Goal: Information Seeking & Learning: Check status

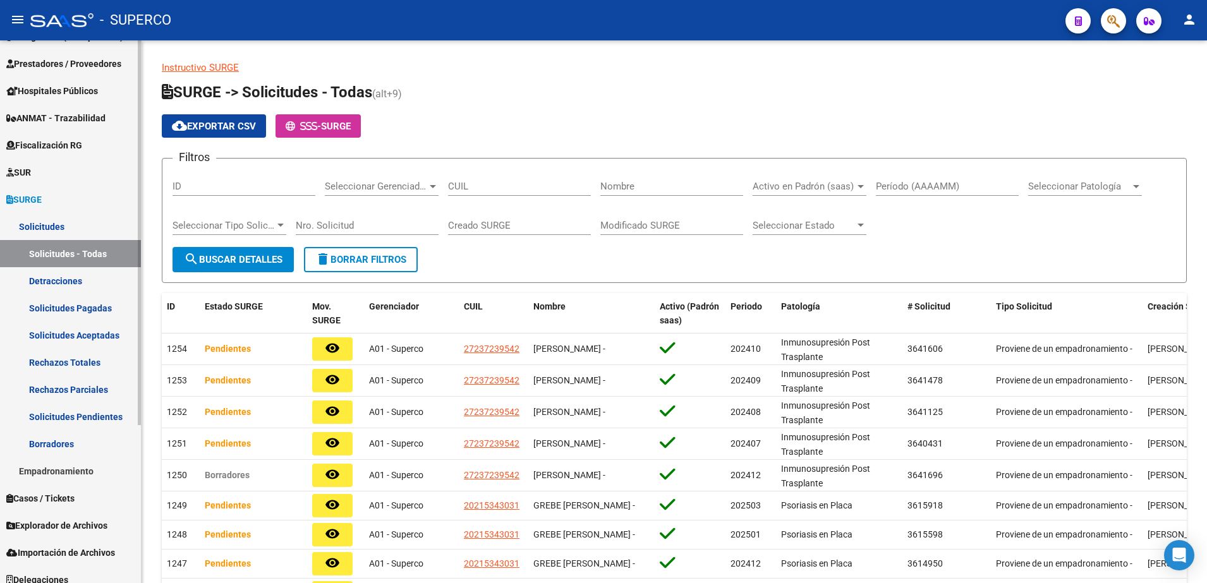
scroll to position [223, 0]
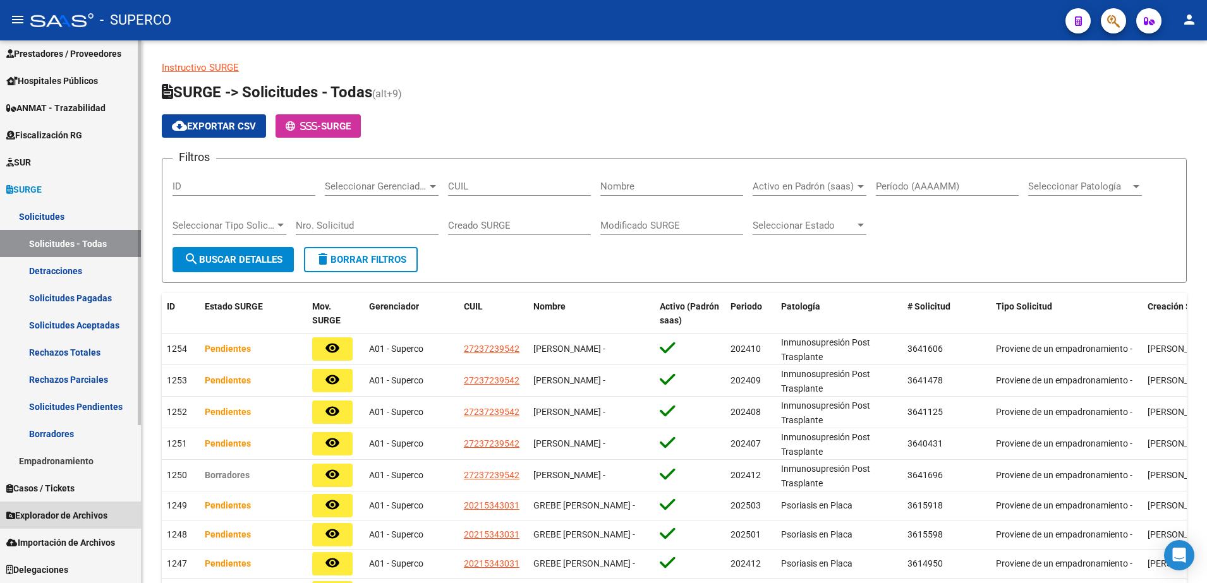
click at [70, 519] on span "Explorador de Archivos" at bounding box center [56, 516] width 101 height 14
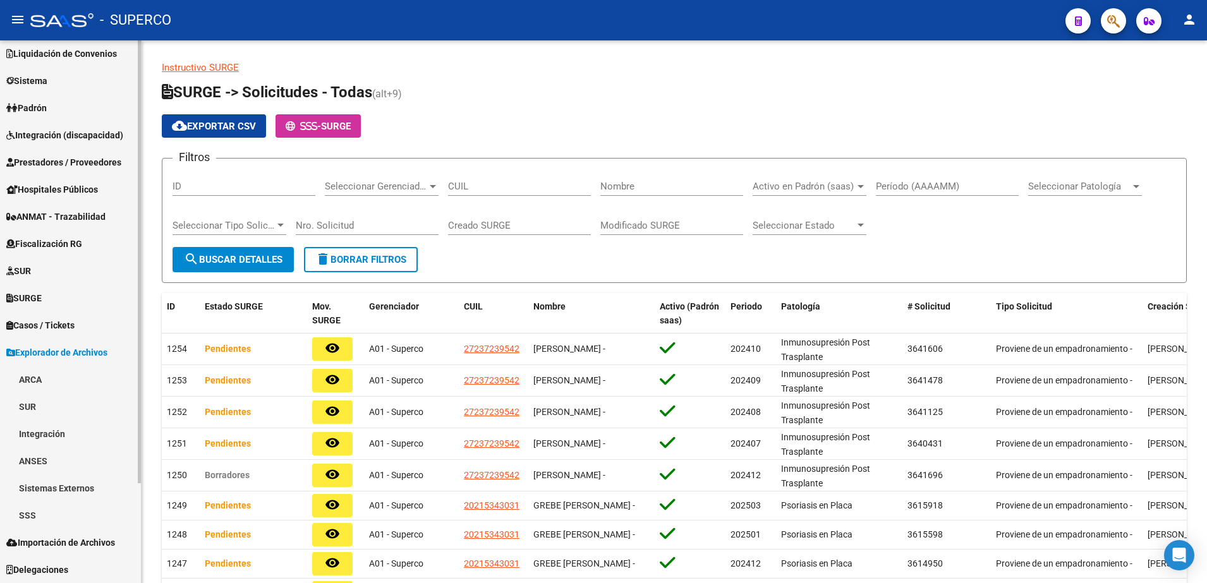
scroll to position [114, 0]
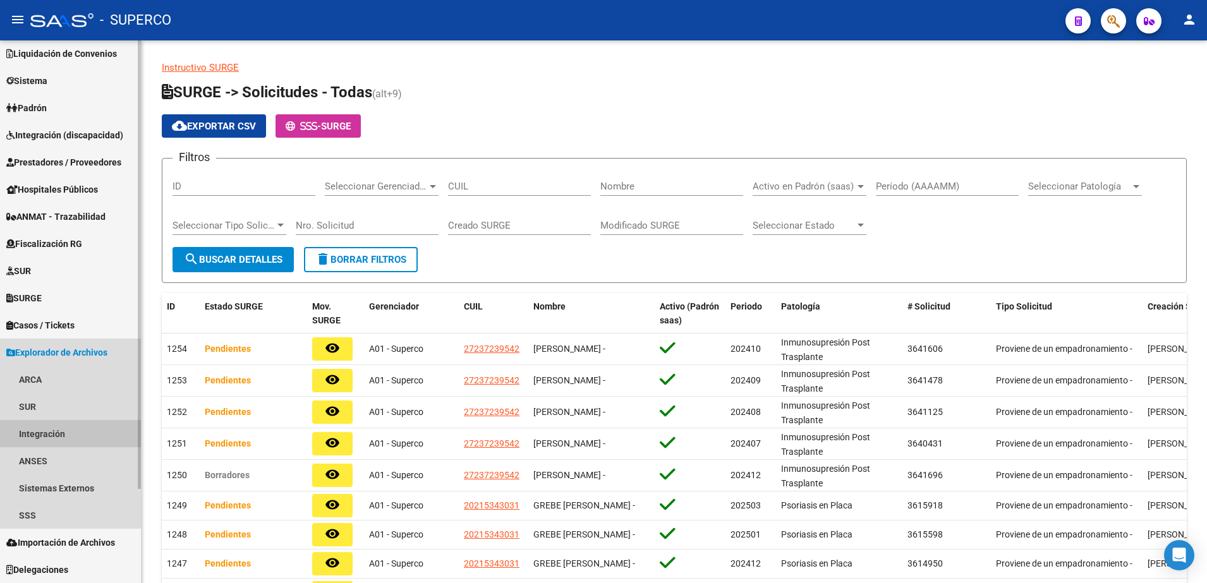
click at [25, 444] on link "Integración" at bounding box center [70, 433] width 141 height 27
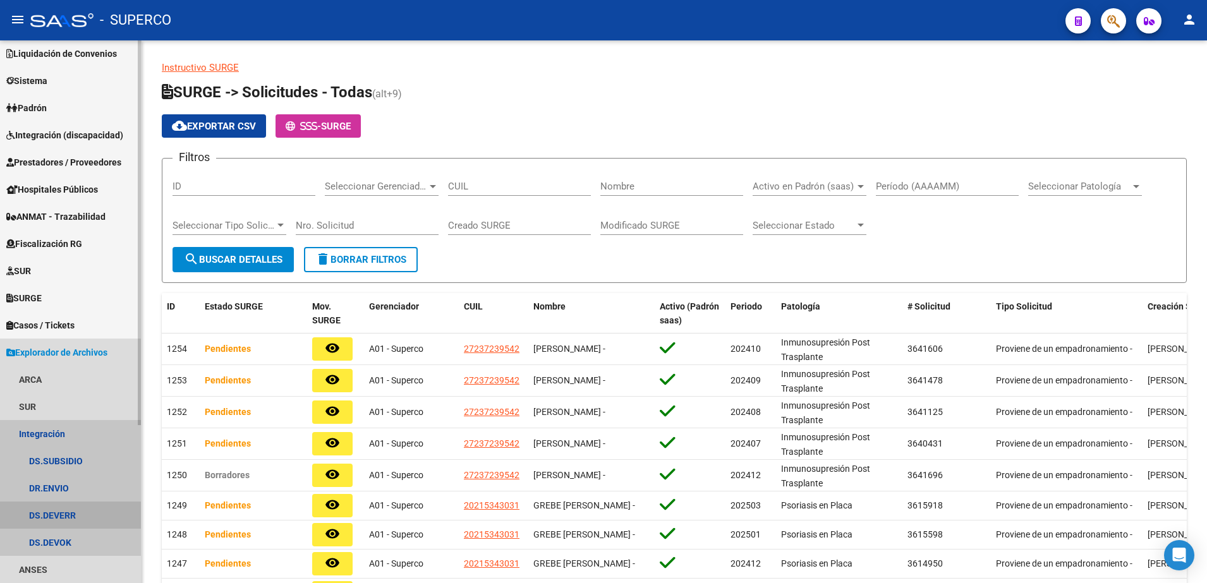
click at [45, 521] on link "DS.DEVERR" at bounding box center [70, 515] width 141 height 27
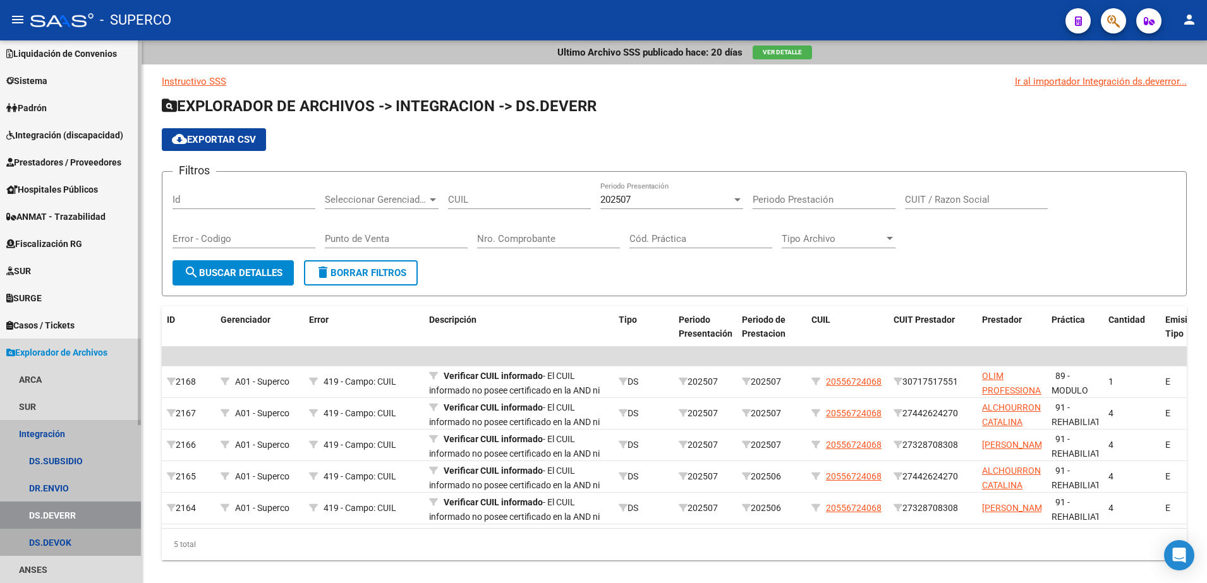
click at [74, 542] on link "DS.DEVOK" at bounding box center [70, 542] width 141 height 27
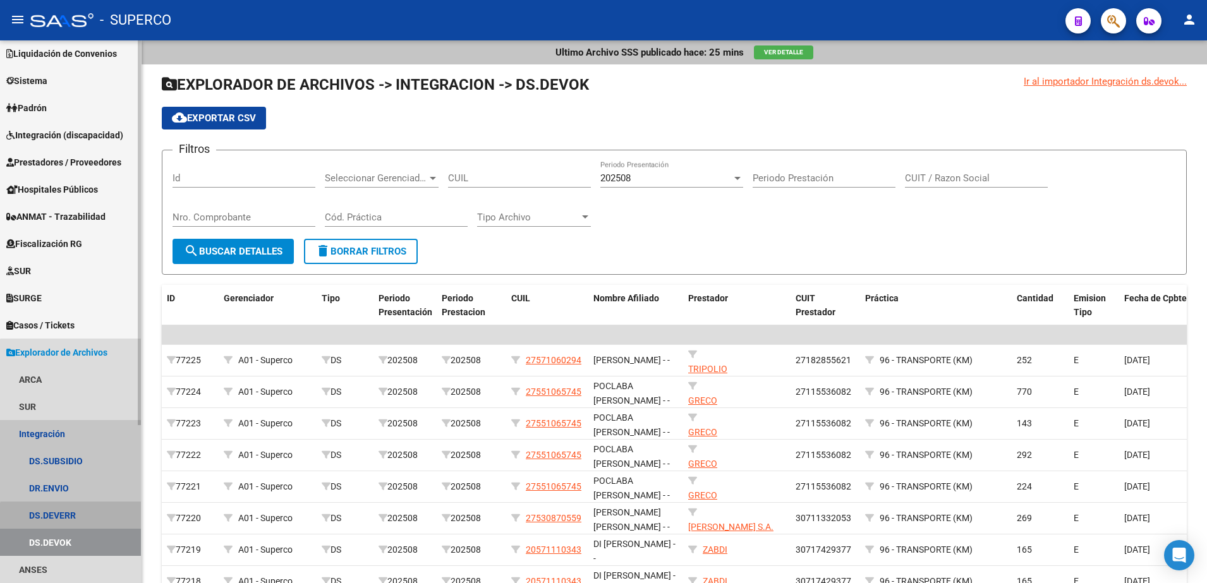
click at [75, 523] on link "DS.DEVERR" at bounding box center [70, 515] width 141 height 27
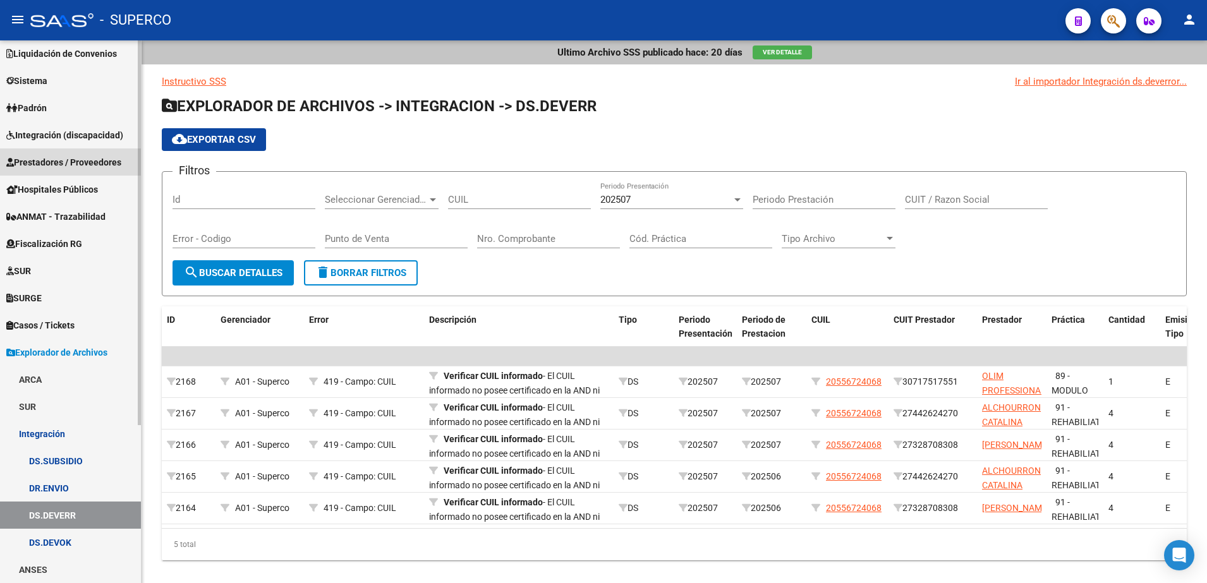
click at [56, 162] on span "Prestadores / Proveedores" at bounding box center [63, 162] width 115 height 14
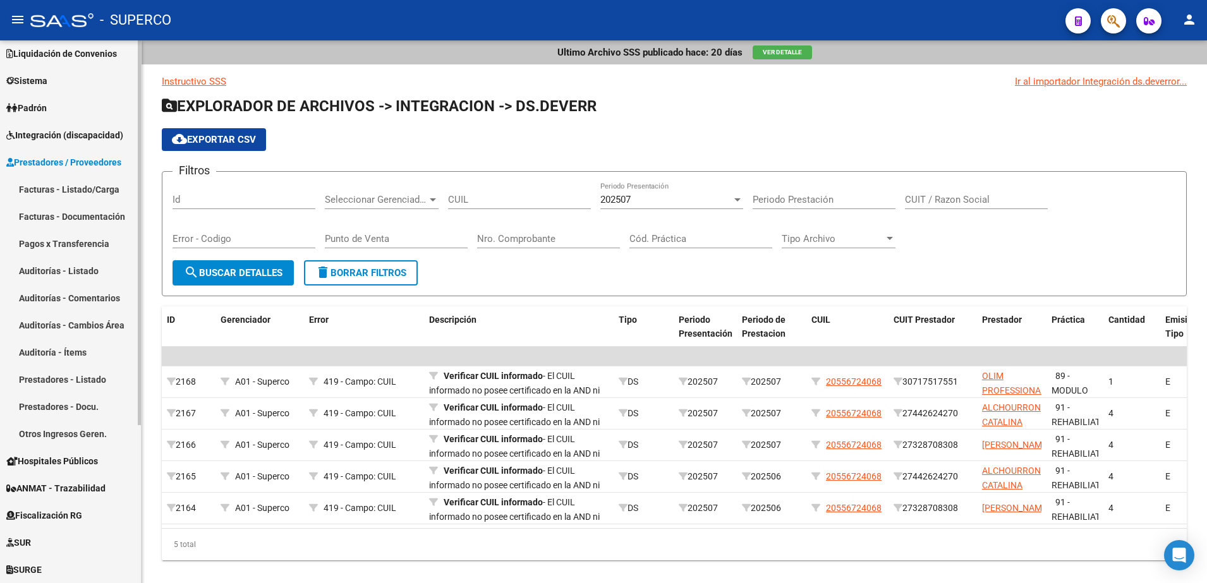
click at [55, 187] on link "Facturas - Listado/Carga" at bounding box center [70, 189] width 141 height 27
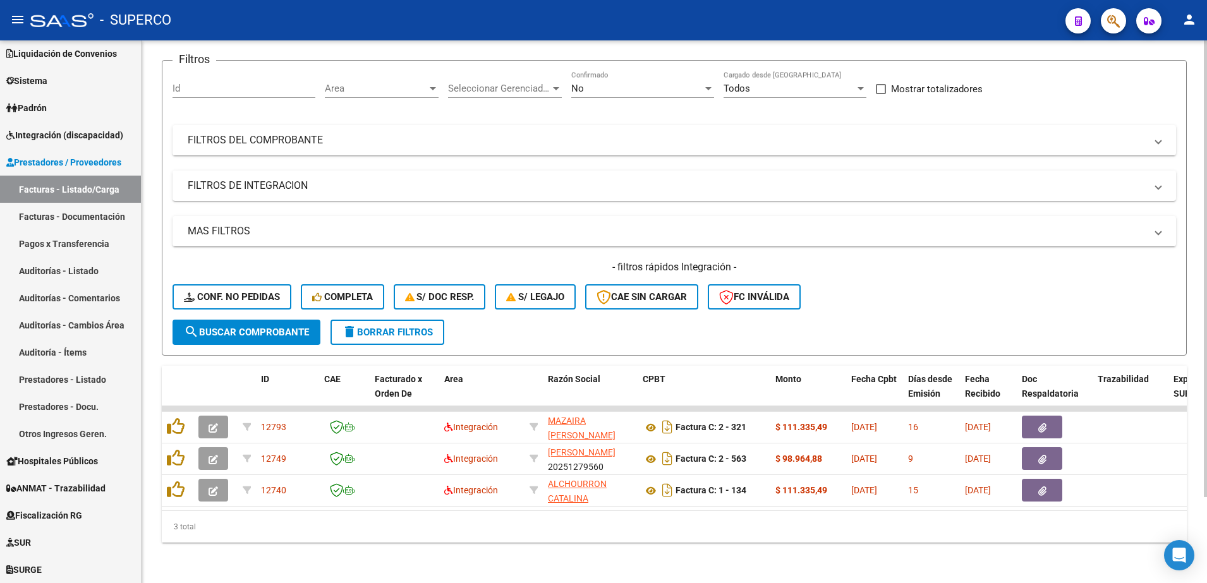
scroll to position [102, 0]
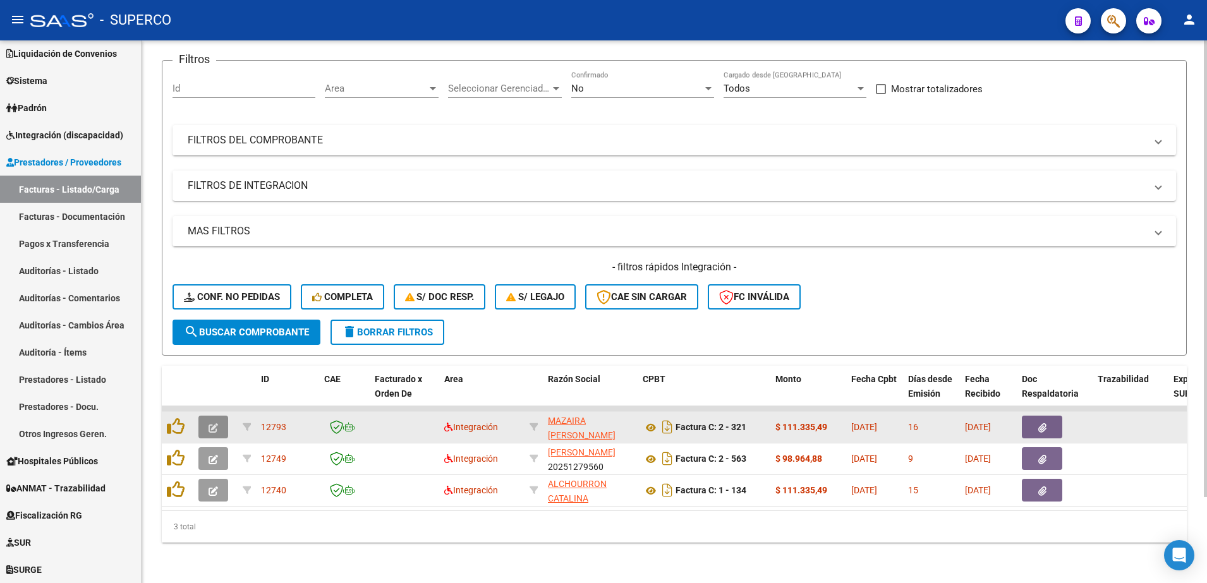
click at [207, 420] on button "button" at bounding box center [213, 427] width 30 height 23
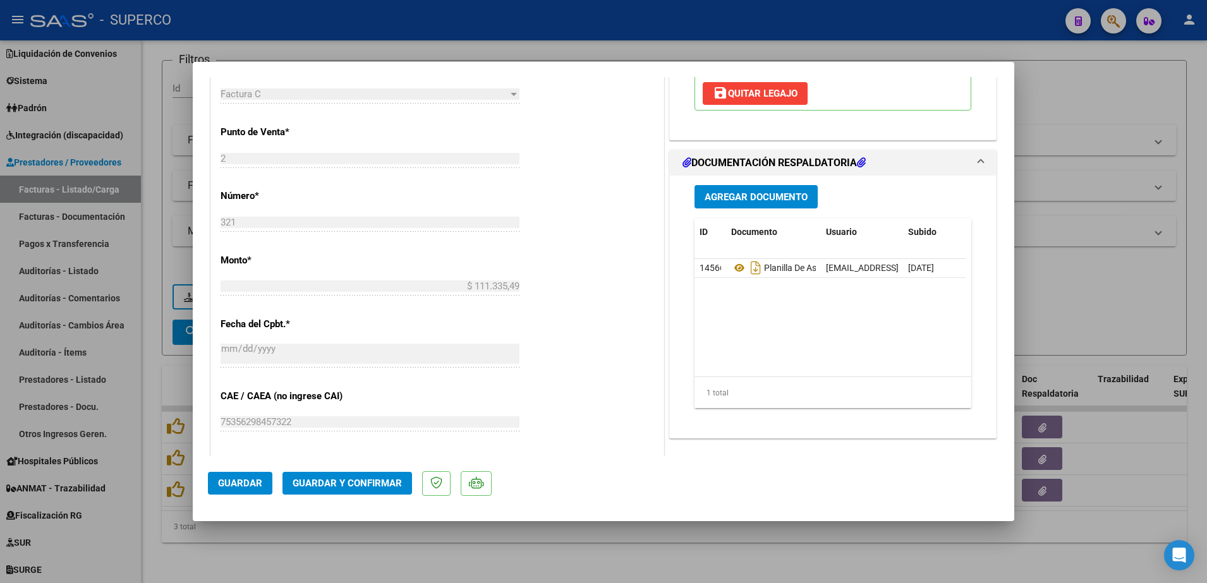
scroll to position [553, 0]
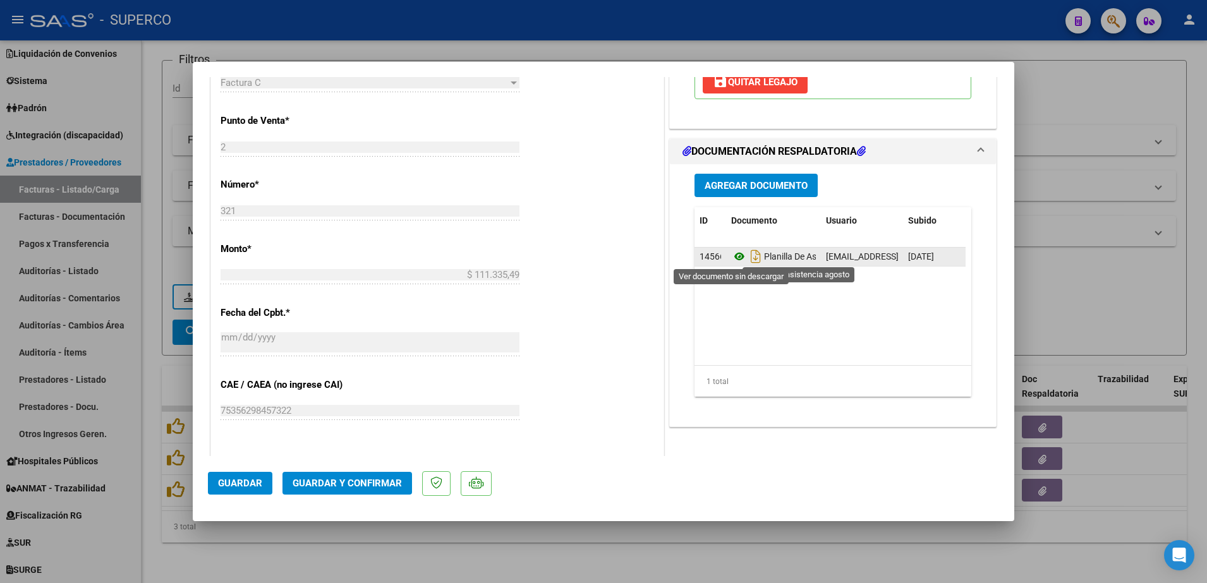
click at [731, 258] on icon at bounding box center [739, 256] width 16 height 15
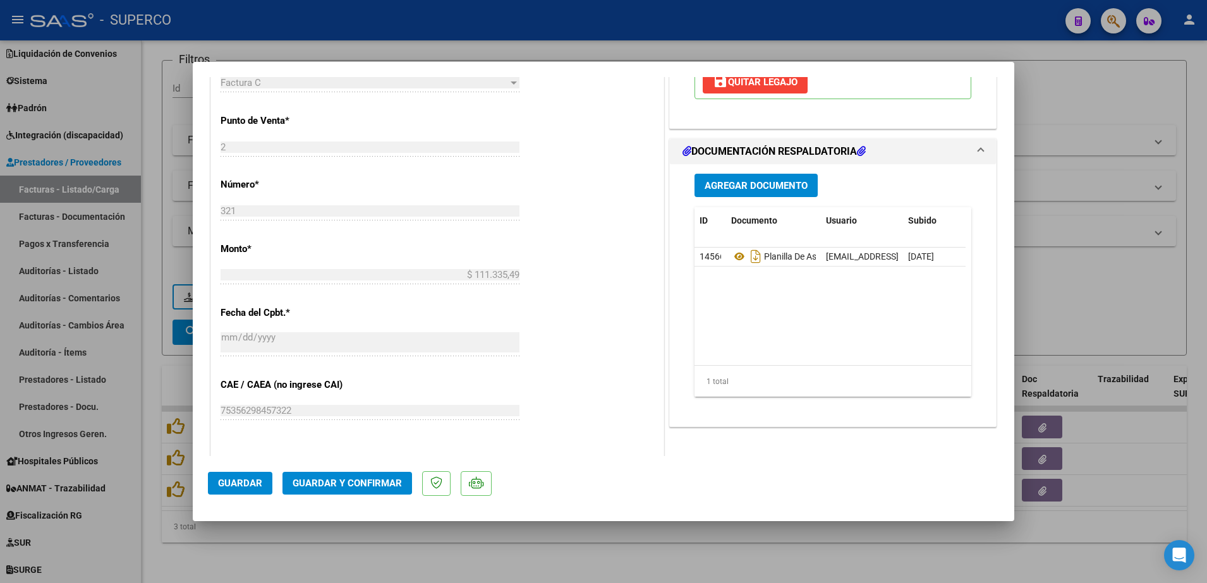
click at [437, 553] on div at bounding box center [603, 291] width 1207 height 583
type input "$ 0,00"
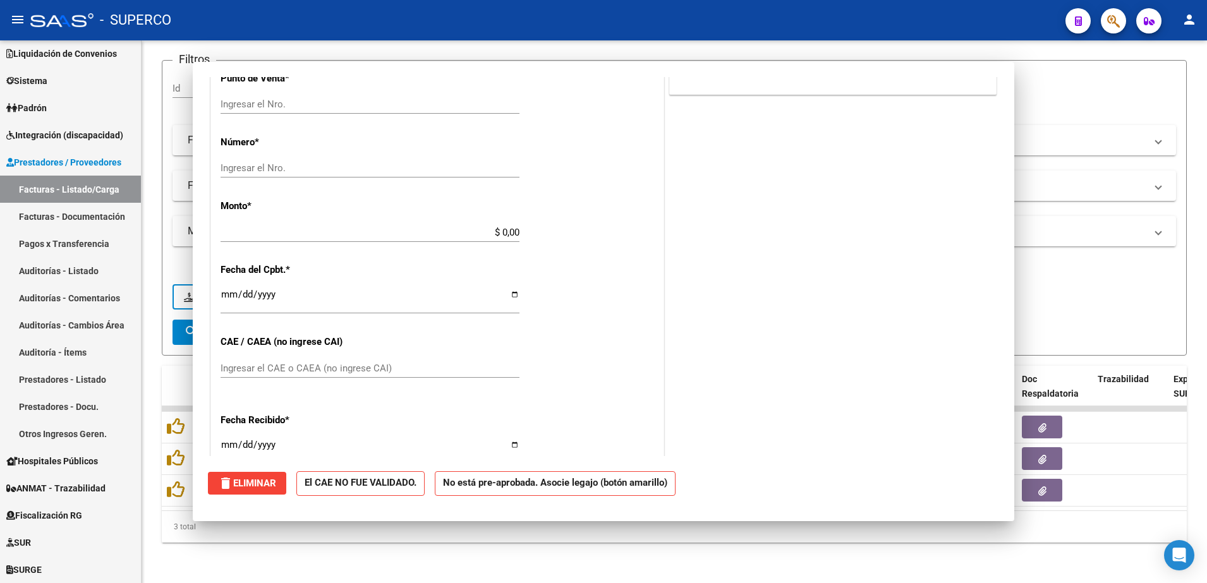
scroll to position [0, 0]
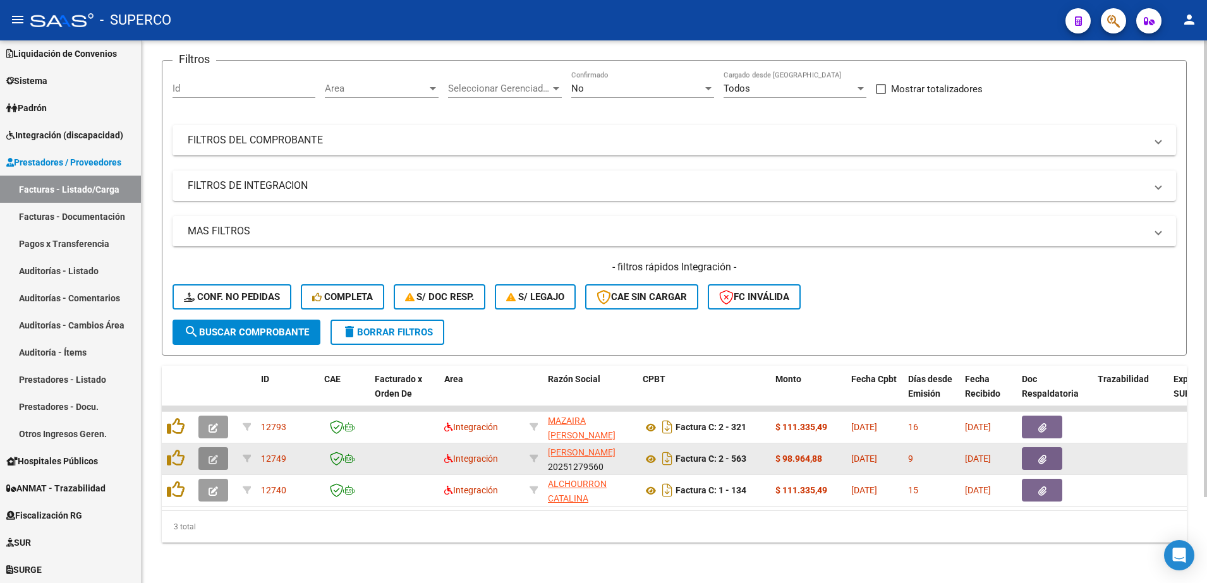
click at [210, 455] on icon "button" at bounding box center [213, 459] width 9 height 9
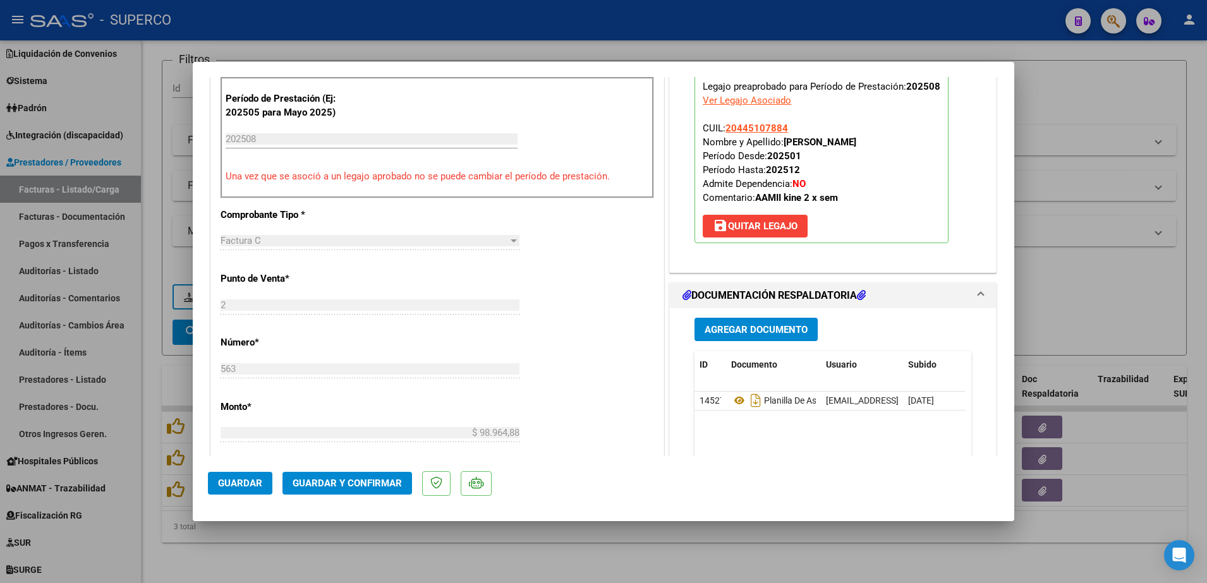
scroll to position [474, 0]
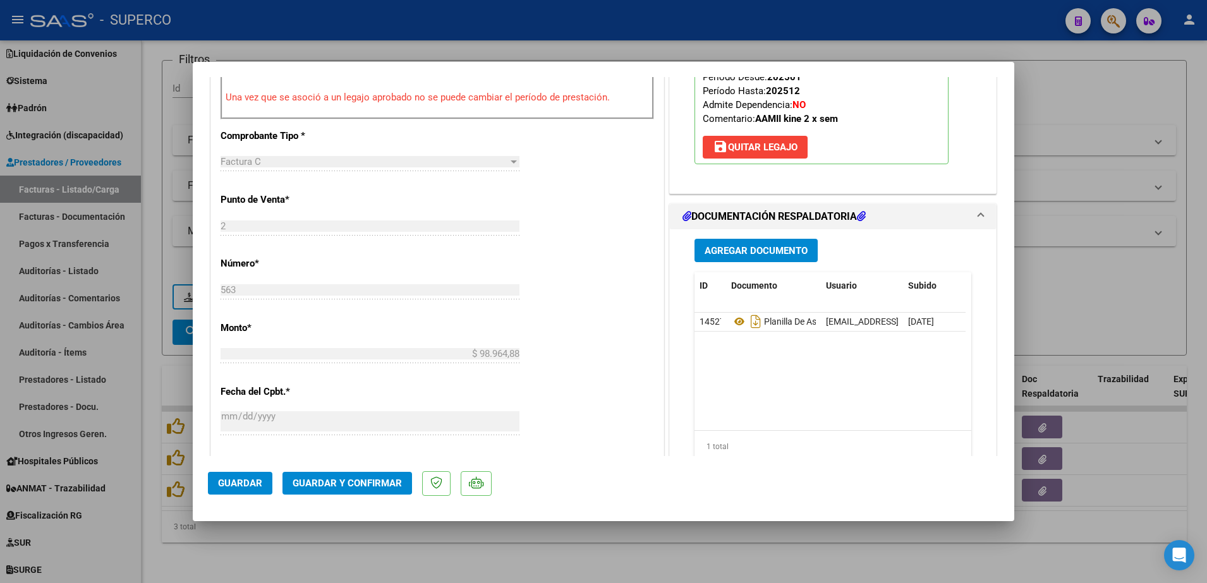
click at [435, 568] on div at bounding box center [603, 291] width 1207 height 583
type input "$ 0,00"
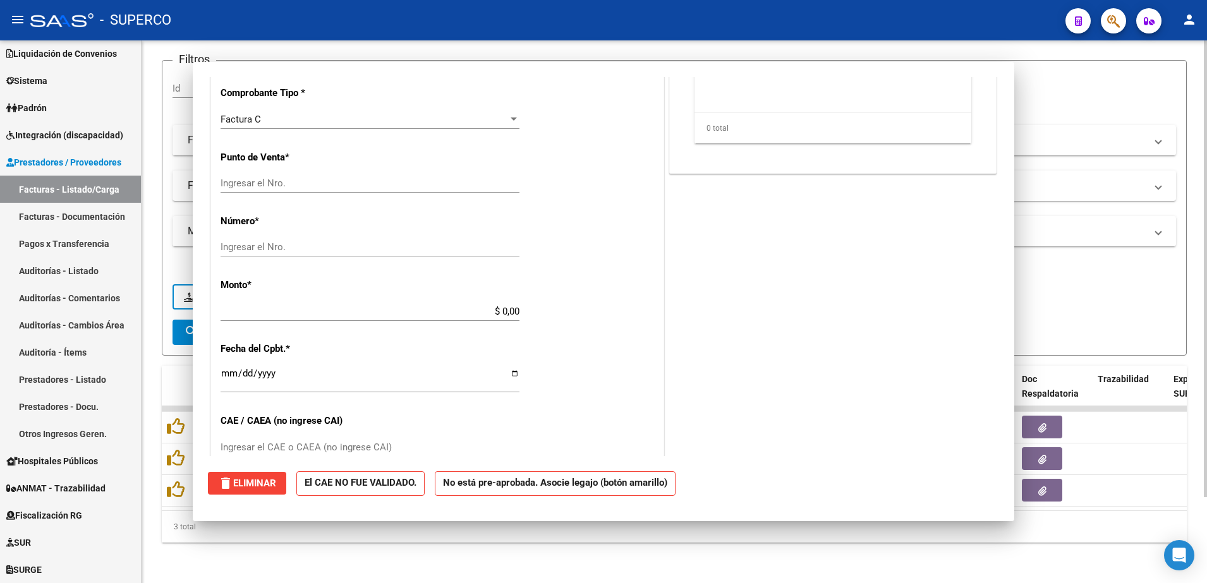
scroll to position [0, 0]
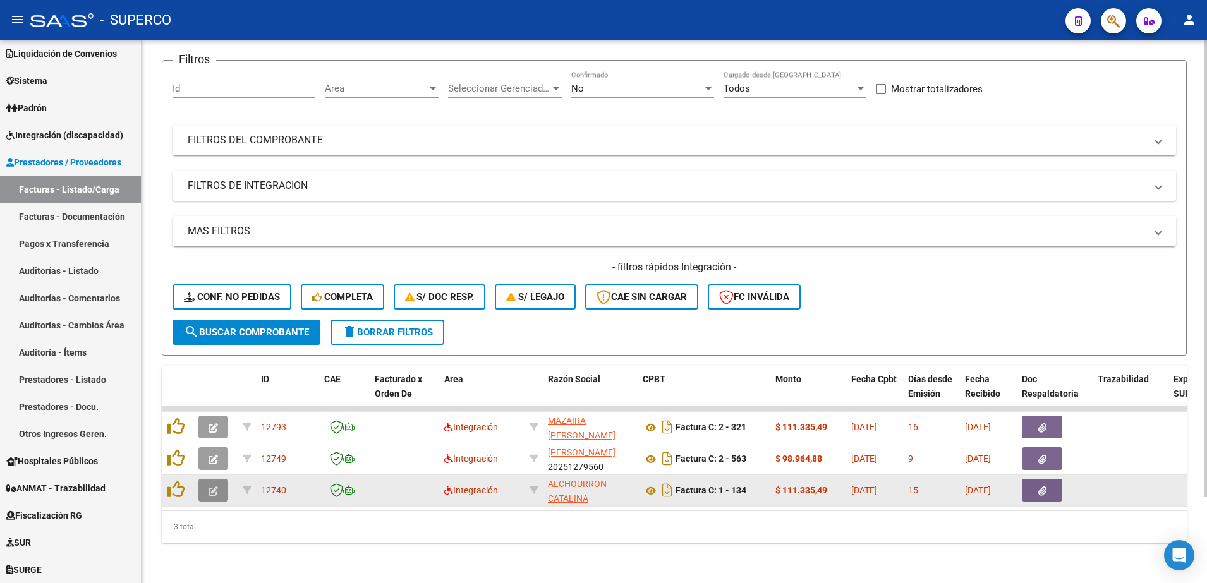
click at [222, 479] on button "button" at bounding box center [213, 490] width 30 height 23
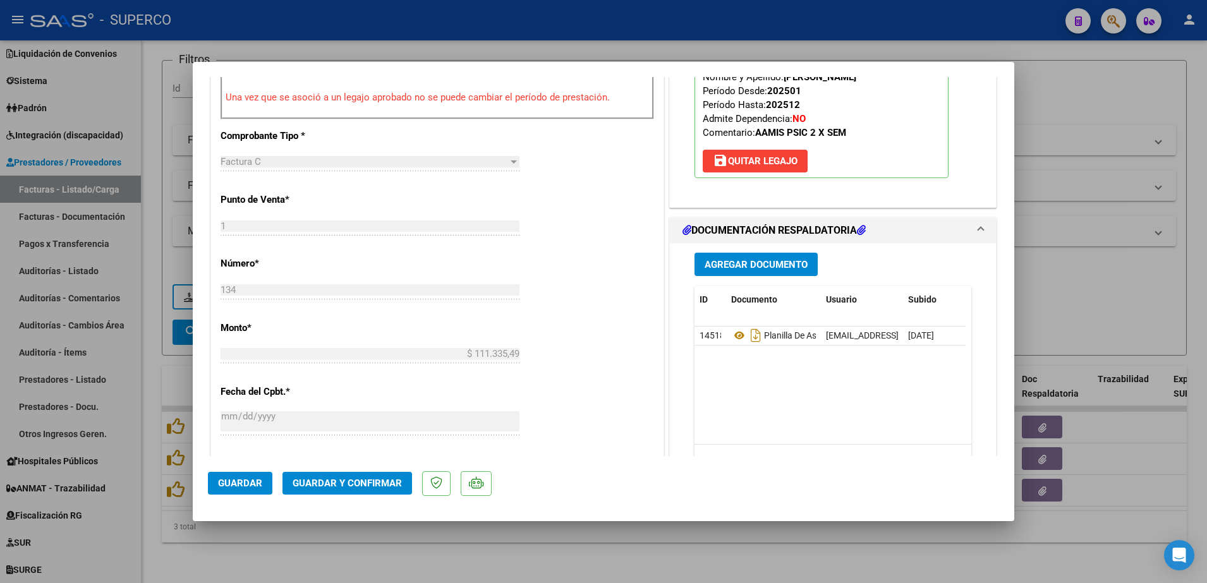
scroll to position [553, 0]
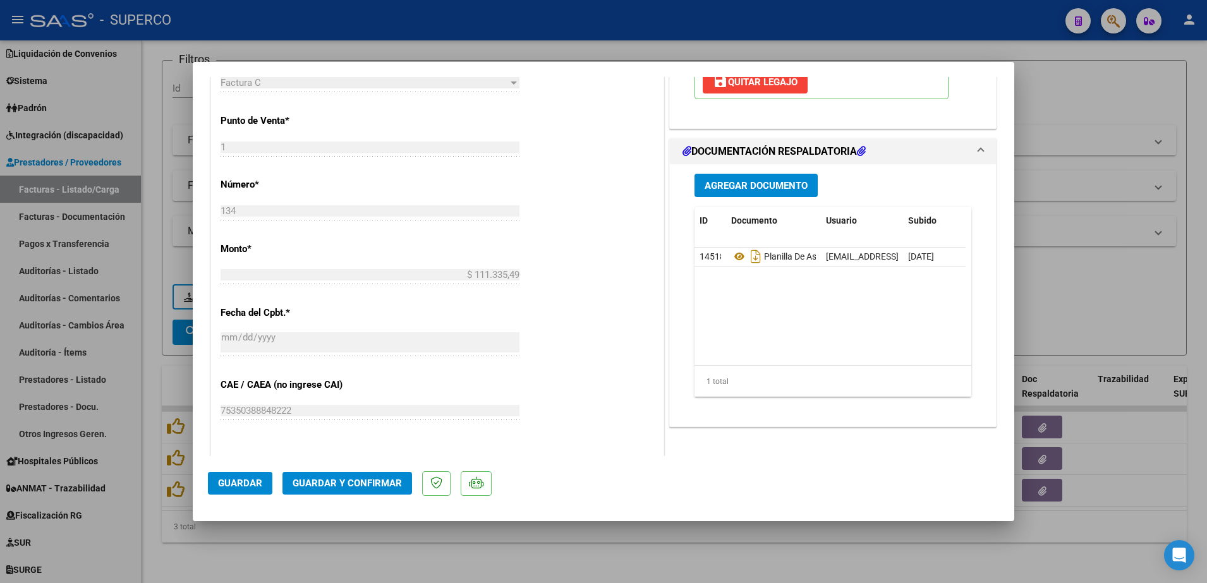
click at [99, 190] on div at bounding box center [603, 291] width 1207 height 583
type input "$ 0,00"
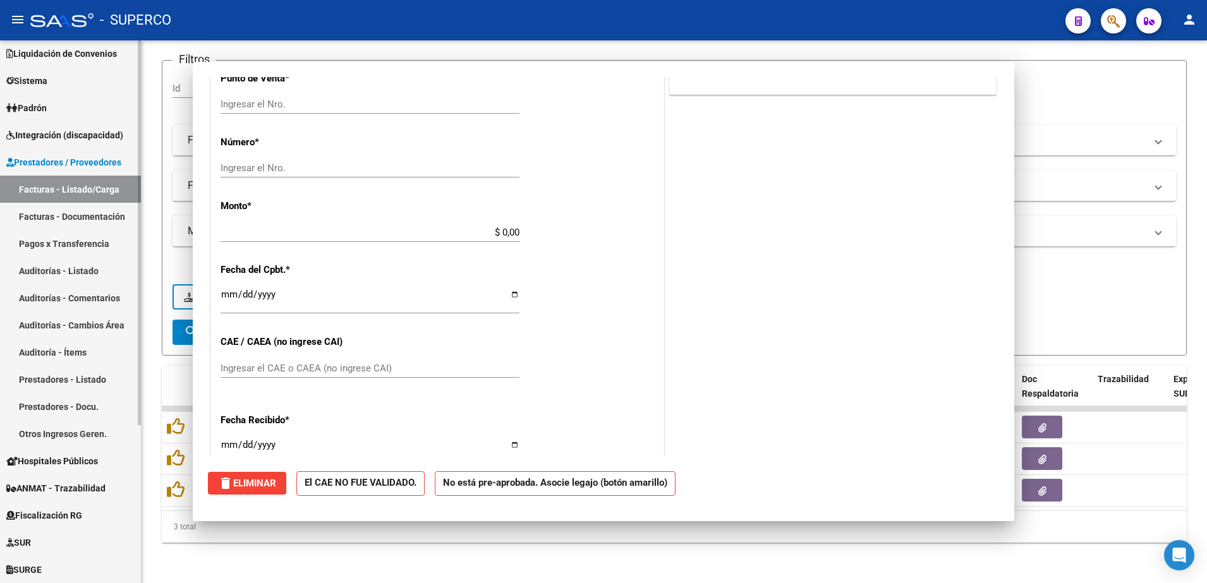
scroll to position [0, 0]
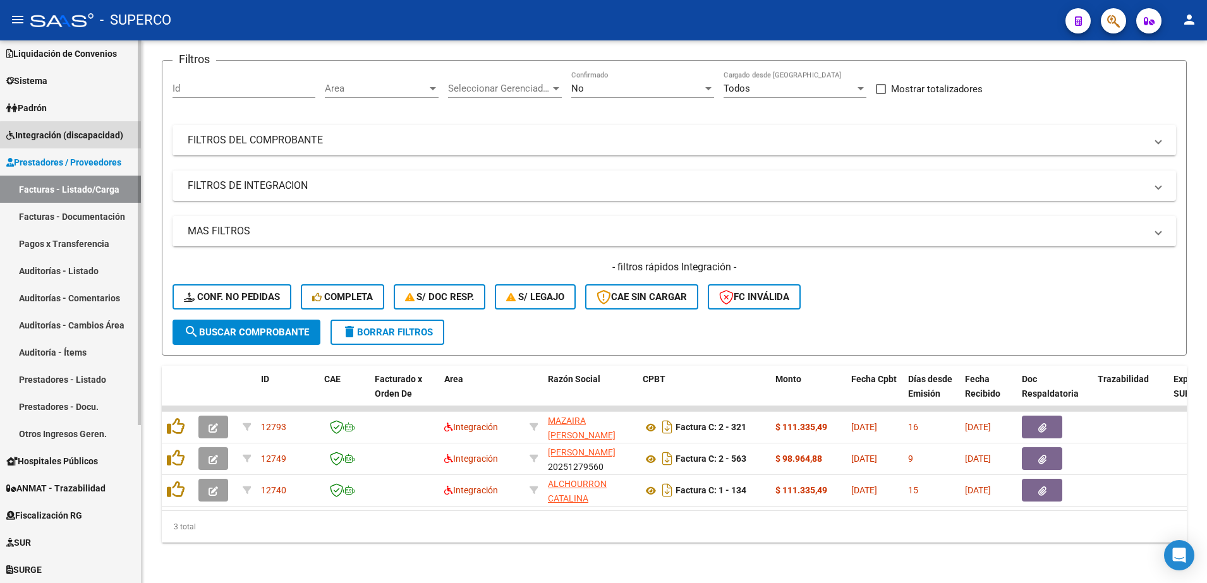
click at [97, 136] on span "Integración (discapacidad)" at bounding box center [64, 135] width 117 height 14
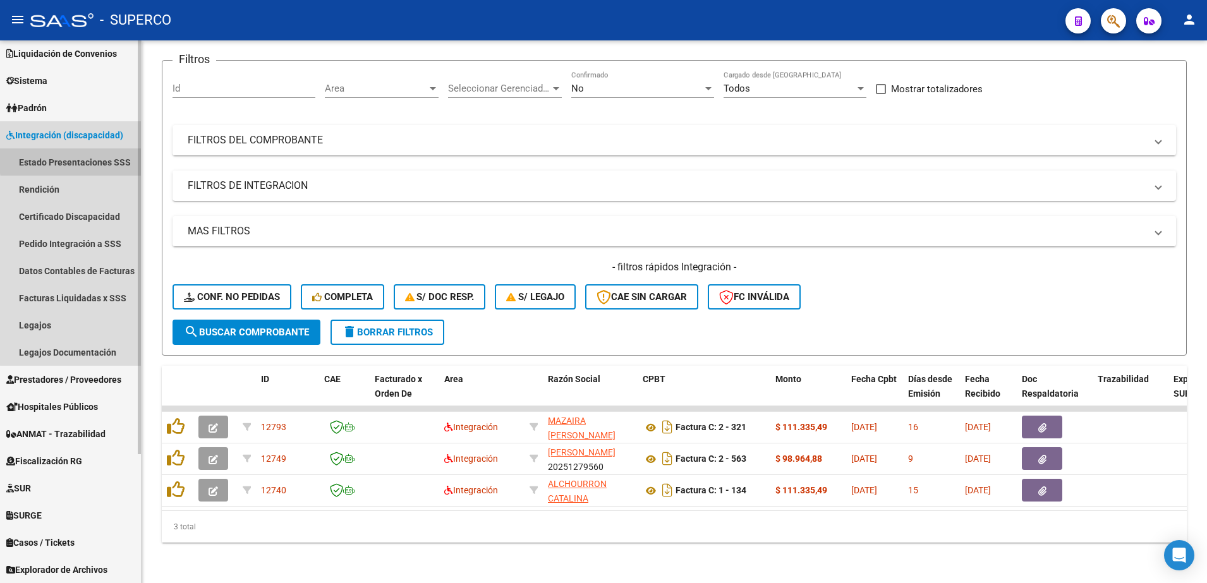
click at [86, 159] on link "Estado Presentaciones SSS" at bounding box center [70, 161] width 141 height 27
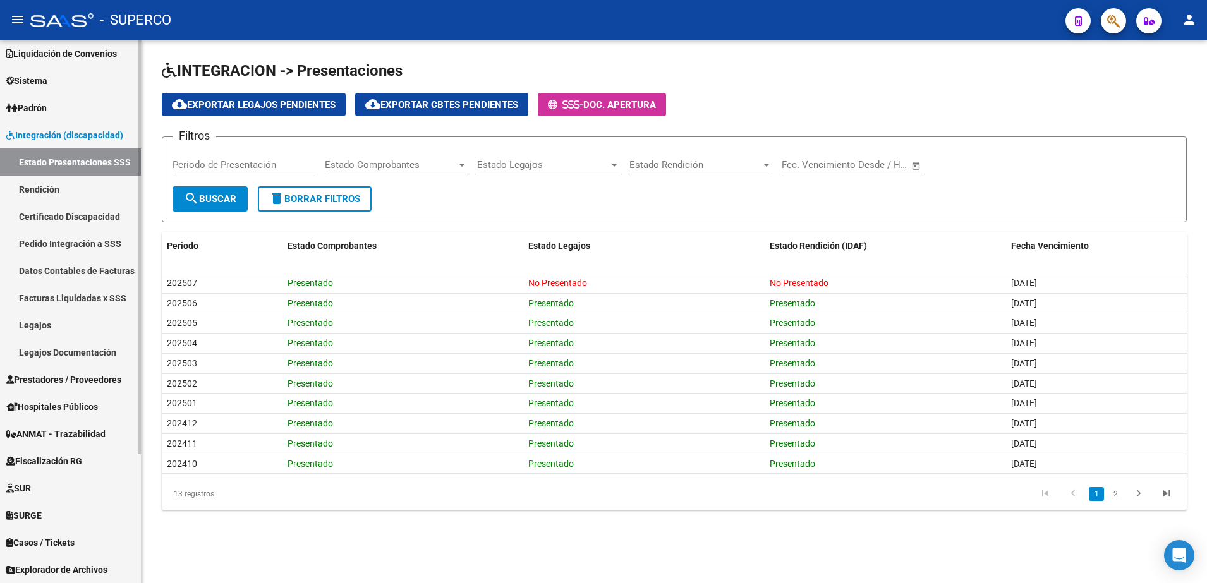
click at [44, 379] on span "Prestadores / Proveedores" at bounding box center [63, 380] width 115 height 14
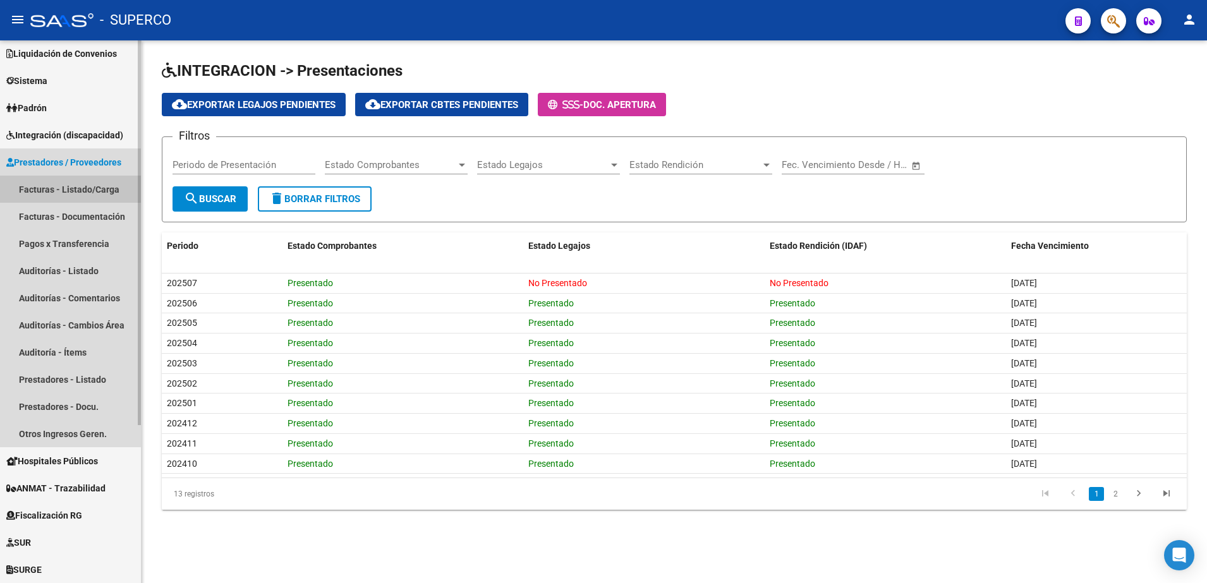
click at [70, 188] on link "Facturas - Listado/Carga" at bounding box center [70, 189] width 141 height 27
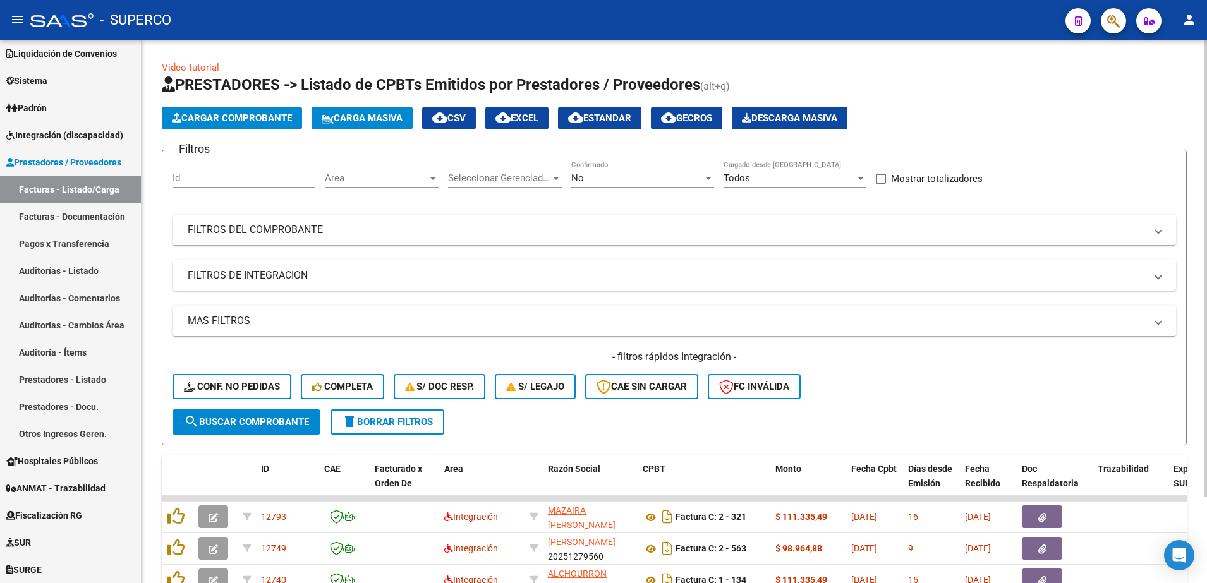
click at [638, 186] on div "No Confirmado" at bounding box center [642, 174] width 143 height 27
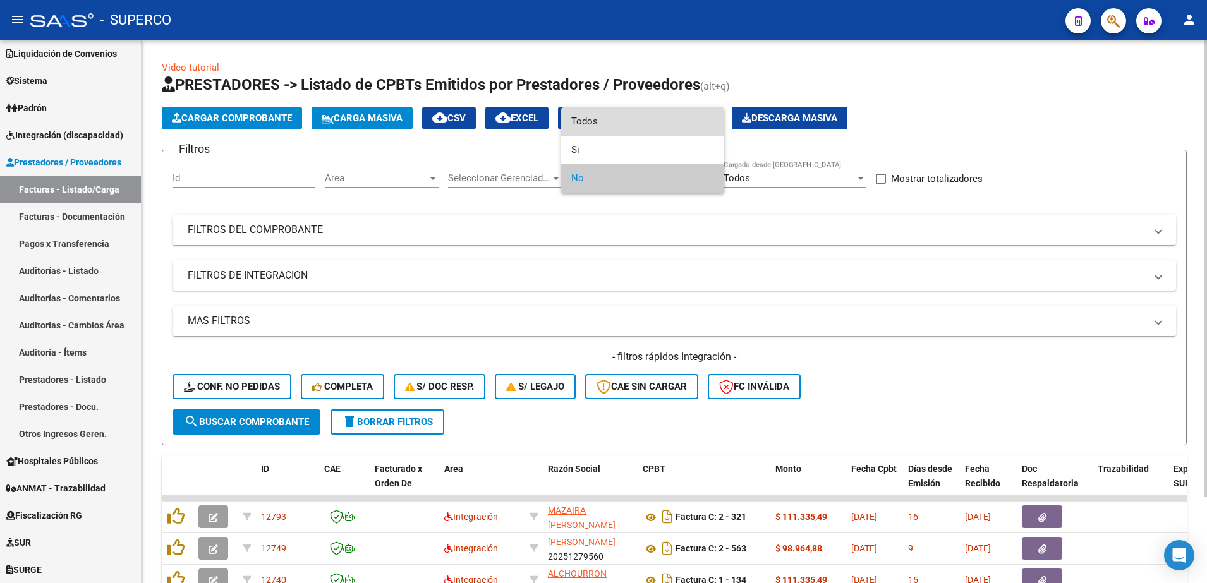
click at [612, 123] on span "Todos" at bounding box center [642, 121] width 143 height 28
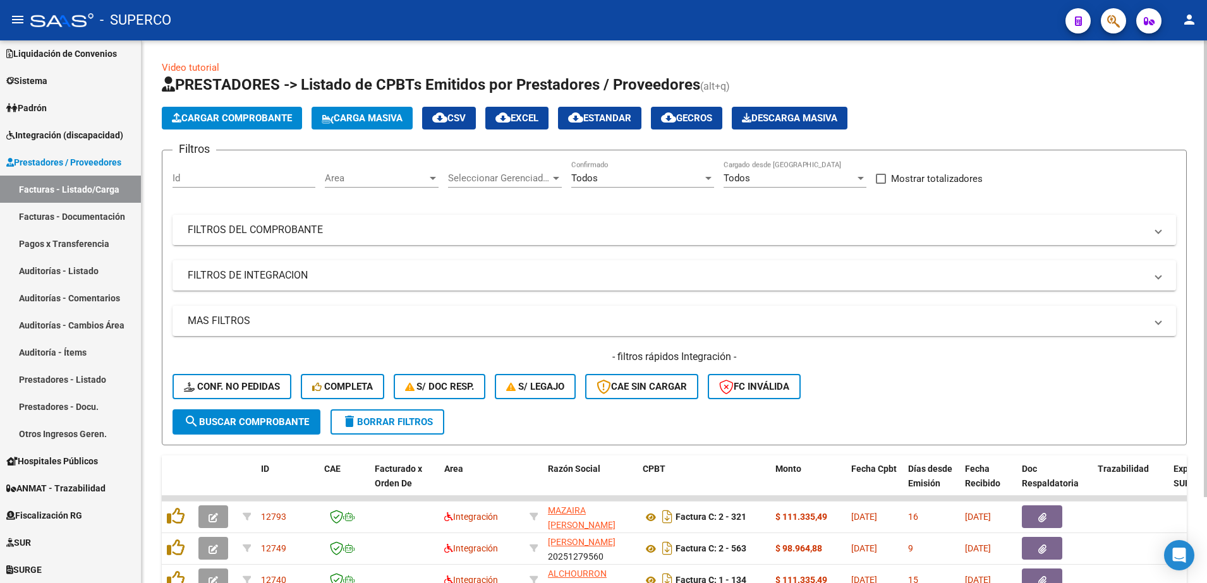
click at [481, 218] on mat-expansion-panel-header "FILTROS DEL COMPROBANTE" at bounding box center [674, 230] width 1003 height 30
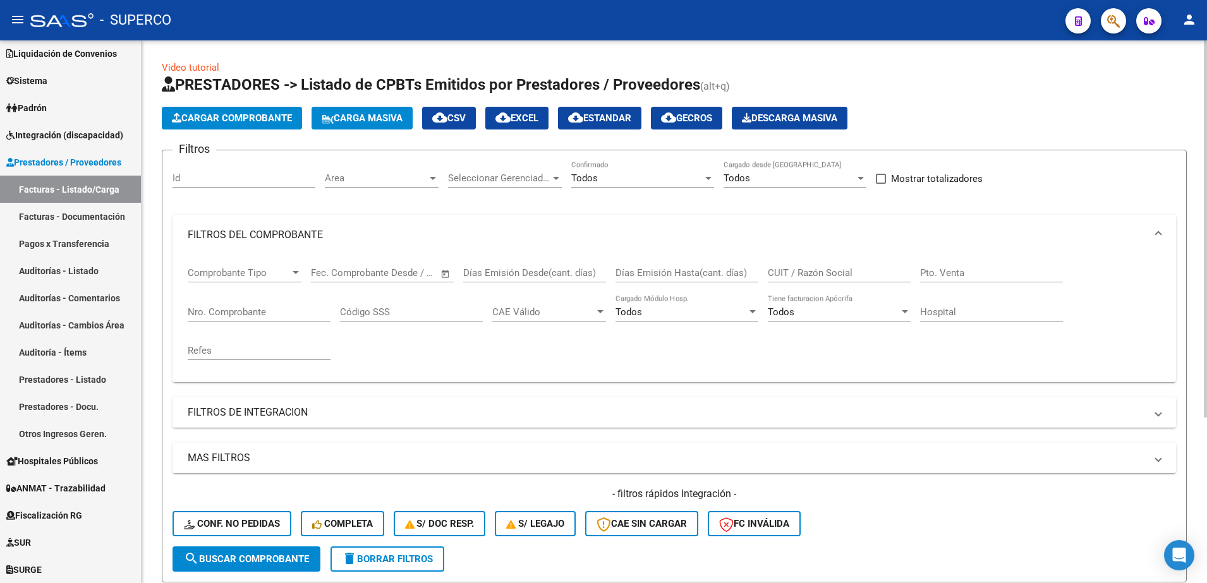
click at [258, 406] on mat-panel-title "FILTROS DE INTEGRACION" at bounding box center [667, 413] width 958 height 14
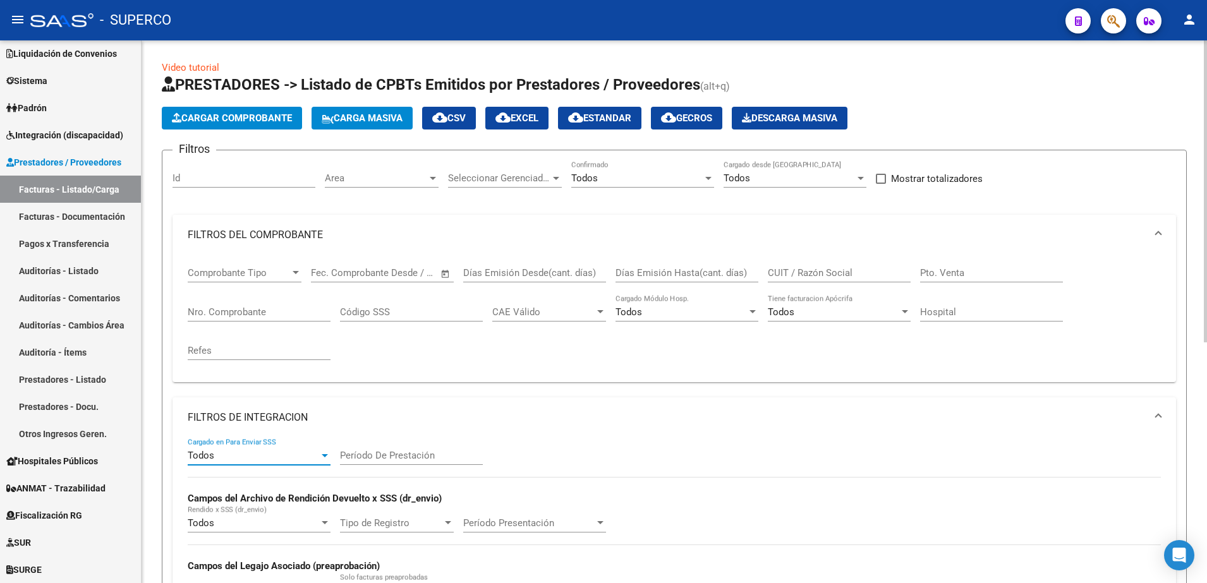
click at [270, 456] on div "Todos" at bounding box center [253, 455] width 131 height 11
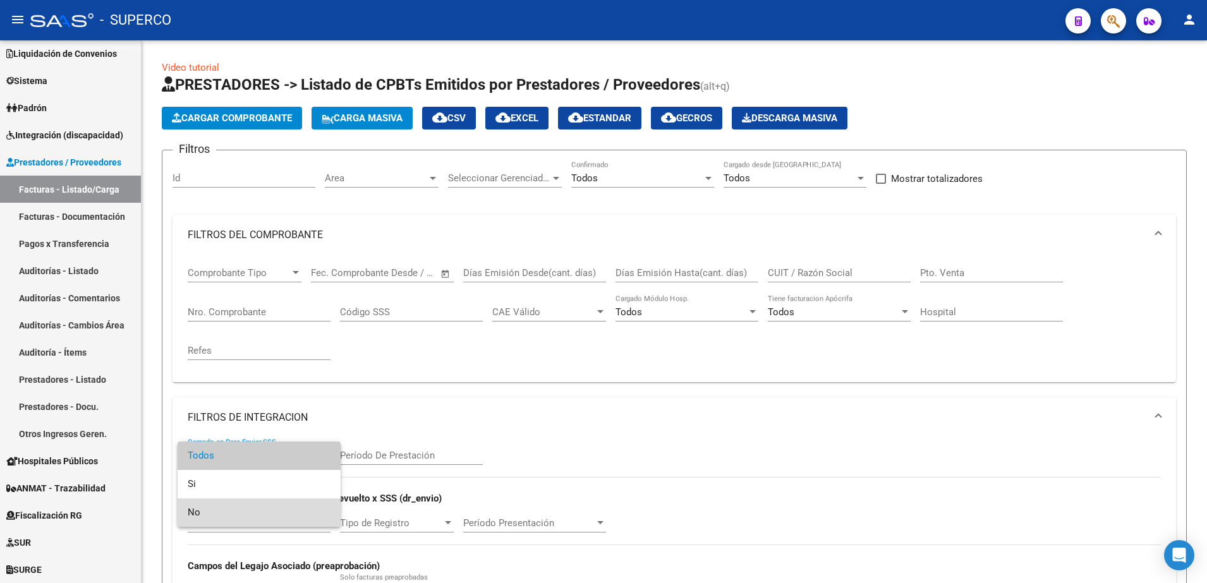
click at [245, 509] on span "No" at bounding box center [259, 513] width 143 height 28
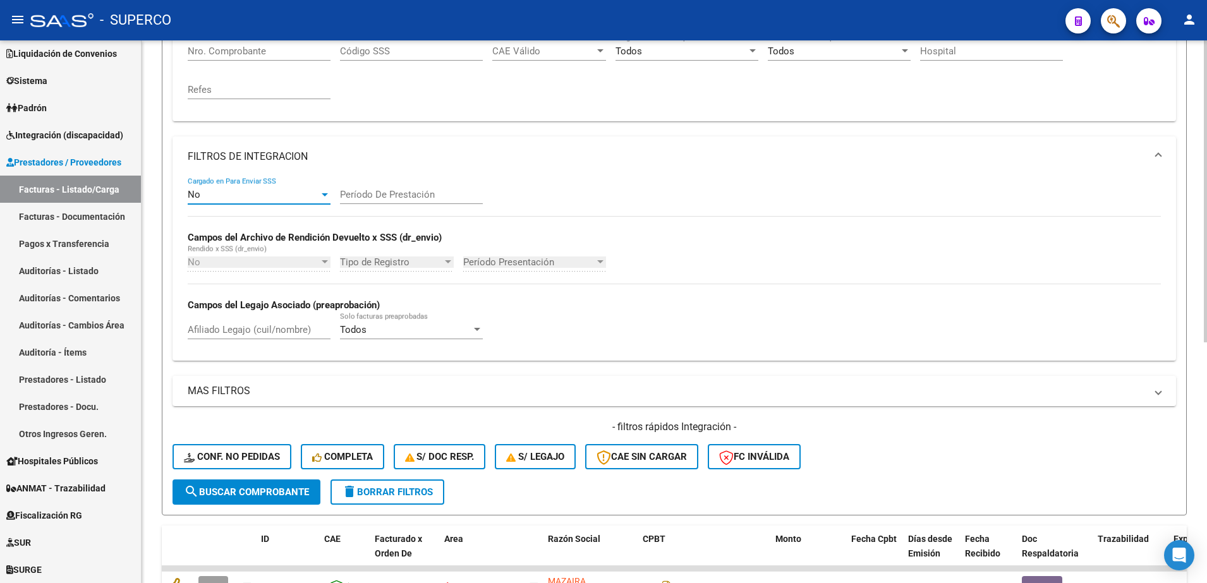
scroll to position [316, 0]
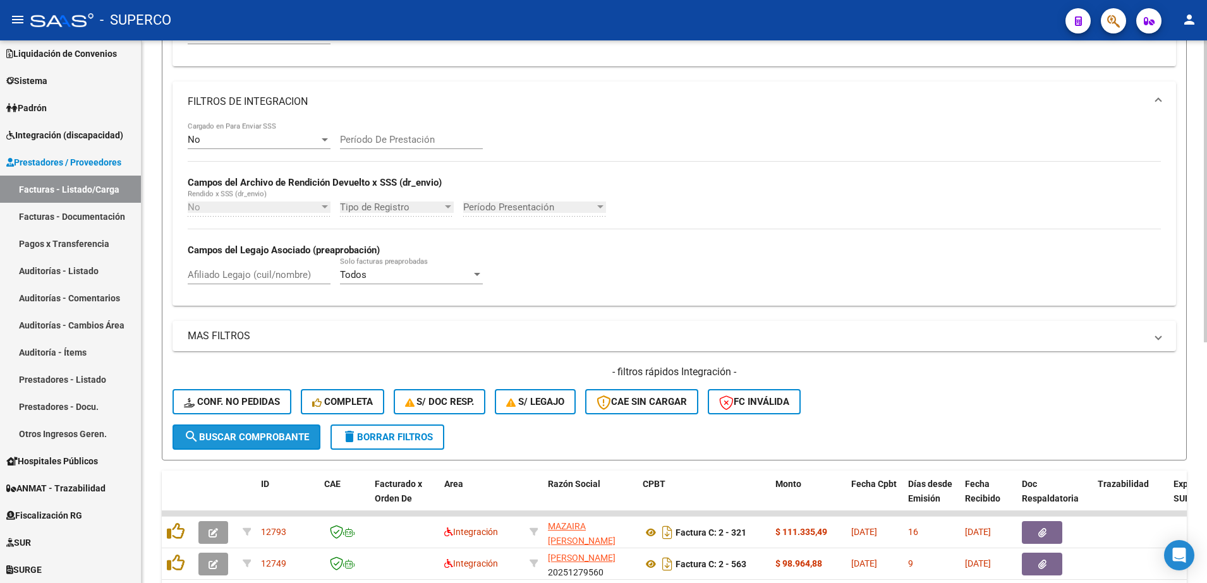
click at [256, 442] on span "search Buscar Comprobante" at bounding box center [246, 437] width 125 height 11
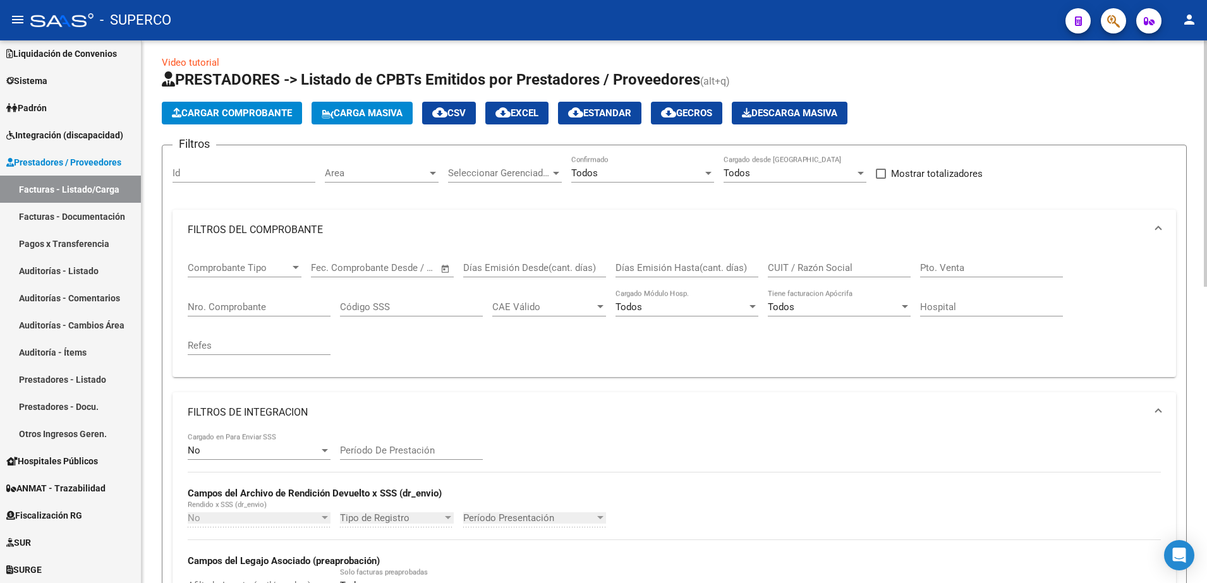
scroll to position [0, 0]
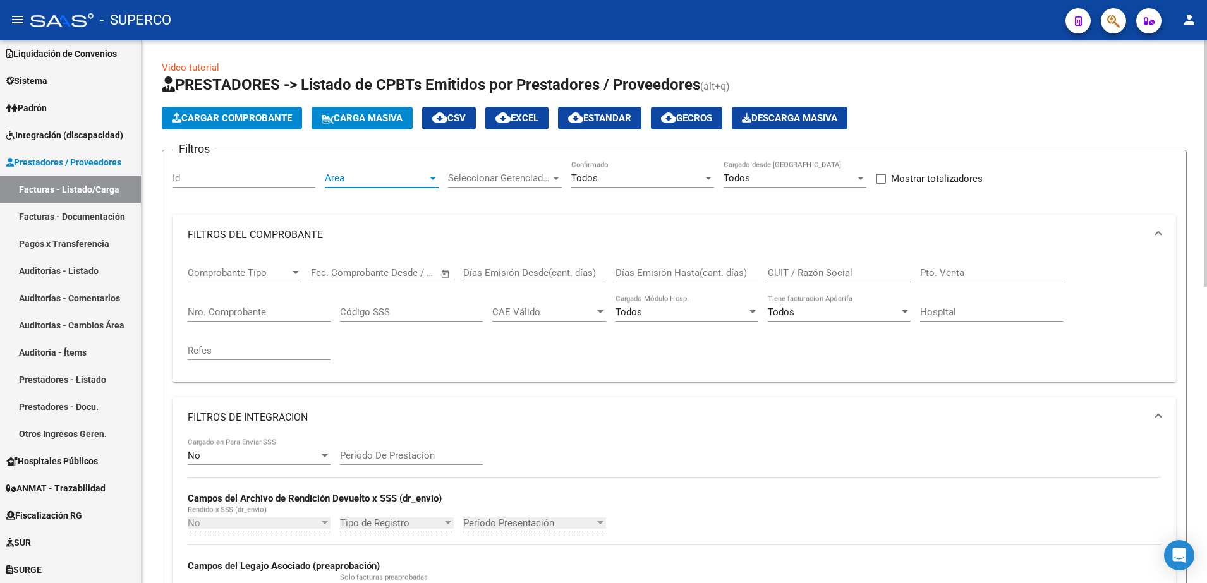
click at [415, 178] on span "Area" at bounding box center [376, 178] width 102 height 11
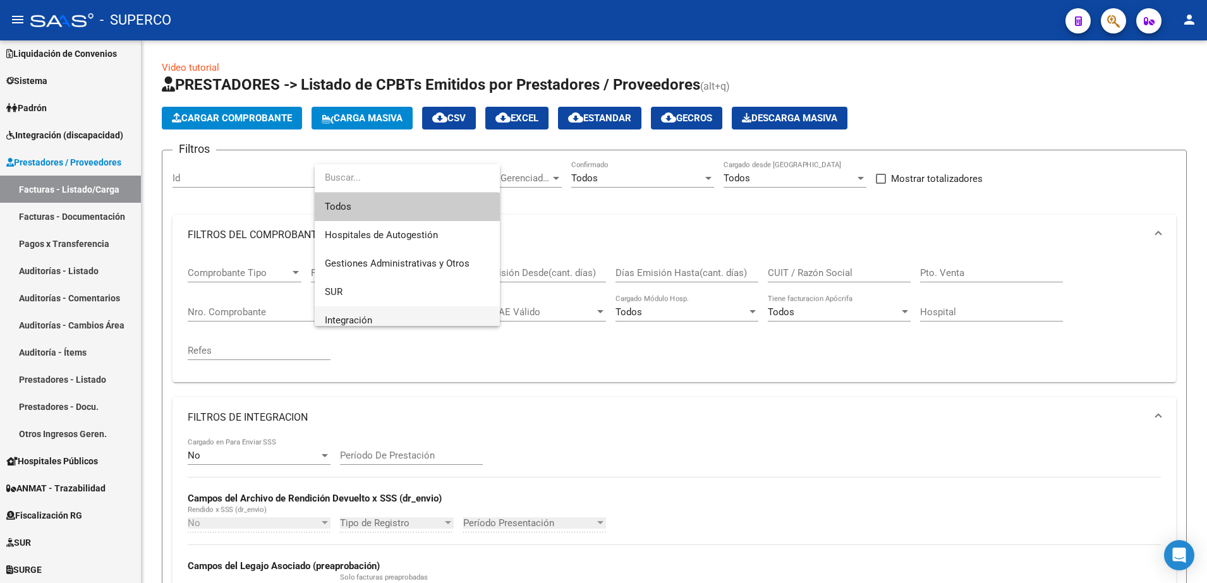
click at [375, 310] on span "Integración" at bounding box center [407, 320] width 165 height 28
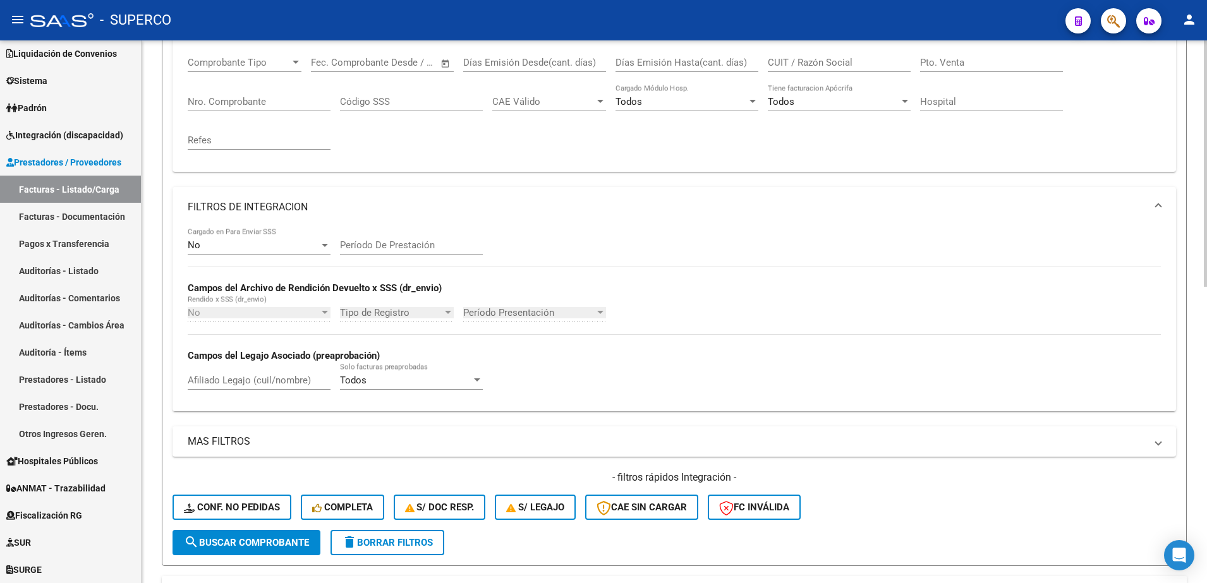
scroll to position [237, 0]
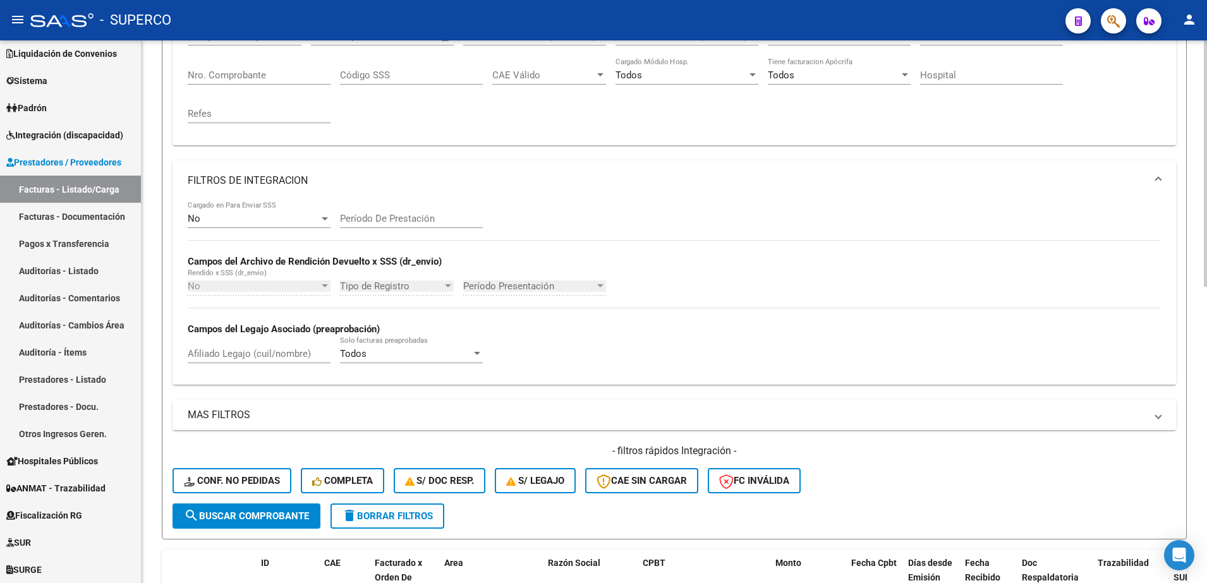
click at [206, 518] on span "search Buscar Comprobante" at bounding box center [246, 516] width 125 height 11
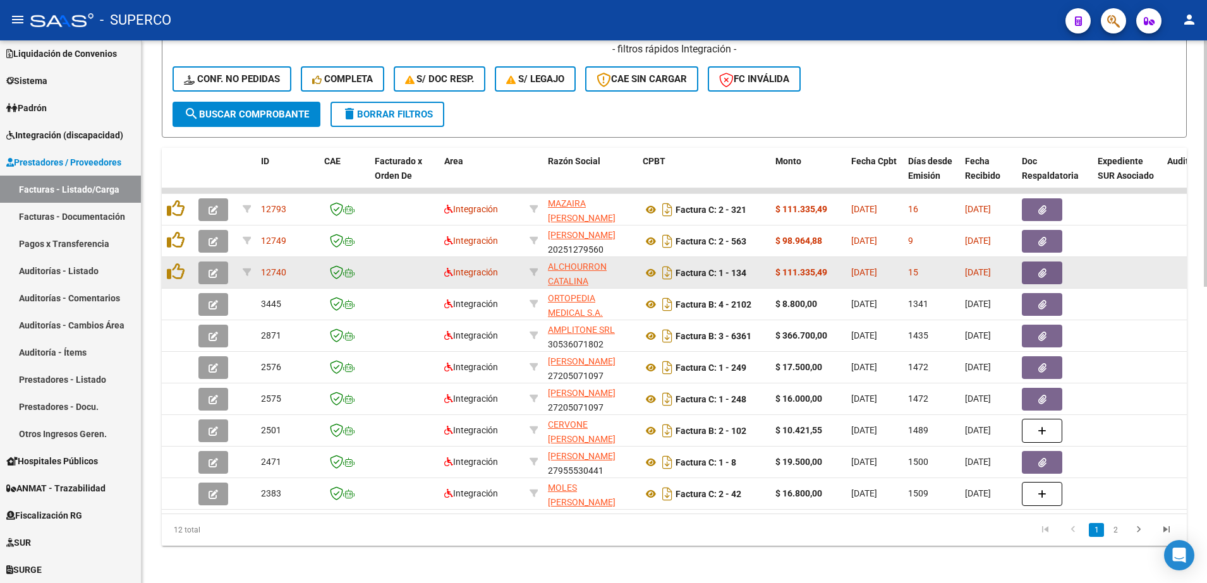
scroll to position [654, 0]
